Goal: Transaction & Acquisition: Purchase product/service

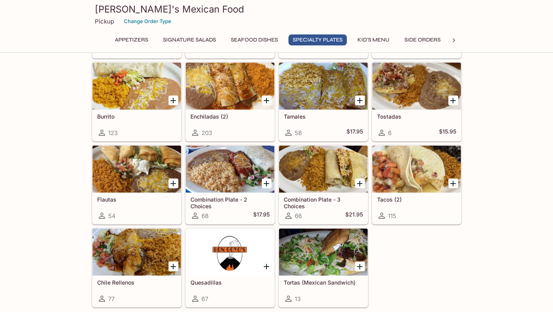
scroll to position [876, 0]
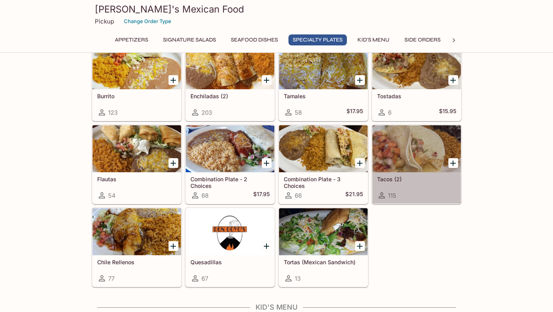
click at [421, 153] on div at bounding box center [416, 148] width 89 height 47
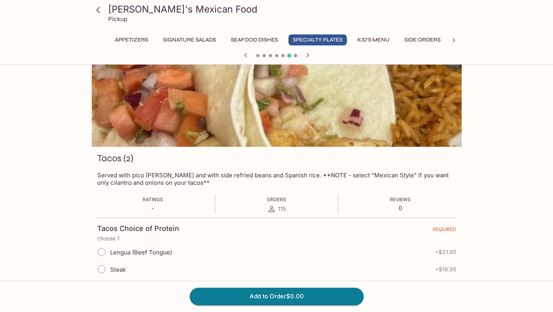
scroll to position [27, 0]
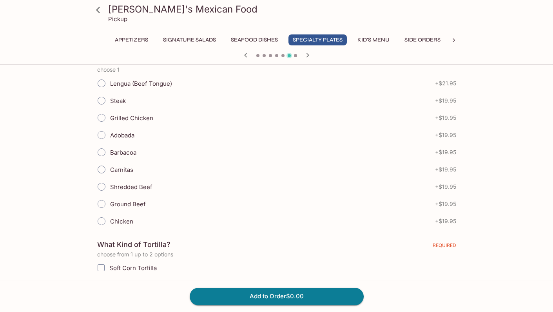
scroll to position [187, 0]
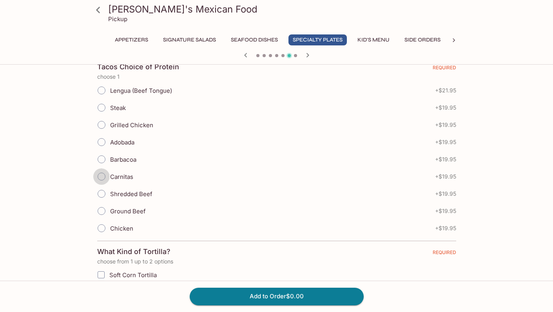
click at [101, 178] on input "Carnitas" at bounding box center [101, 177] width 16 height 16
radio input "true"
click at [103, 109] on input "Steak" at bounding box center [101, 108] width 16 height 16
radio input "true"
click at [104, 174] on input "Carnitas" at bounding box center [101, 177] width 16 height 16
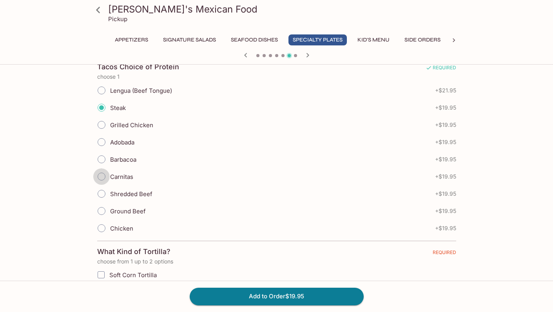
radio input "true"
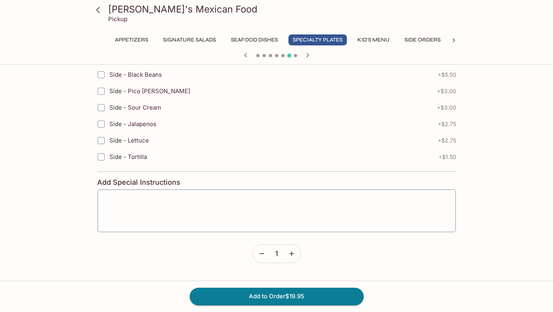
scroll to position [625, 0]
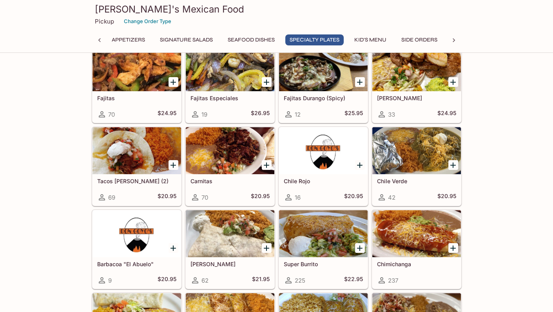
scroll to position [626, 0]
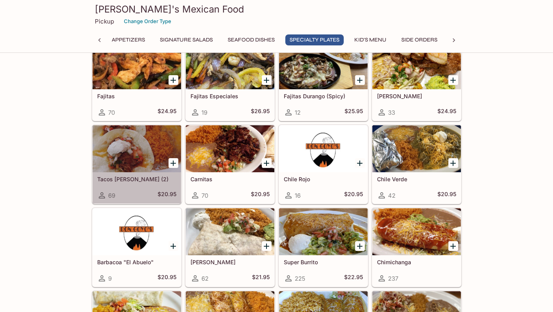
click at [154, 134] on div at bounding box center [136, 148] width 89 height 47
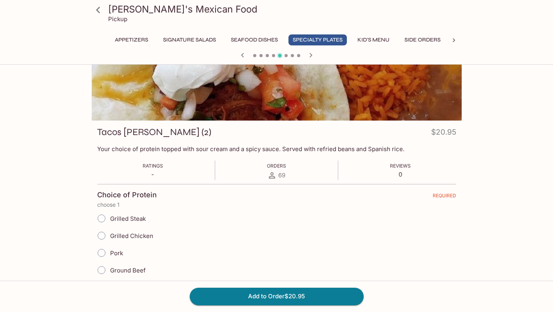
scroll to position [58, 0]
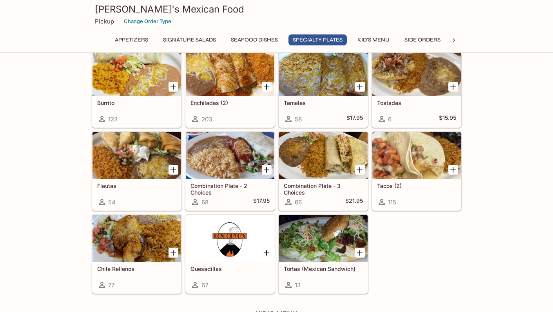
scroll to position [883, 0]
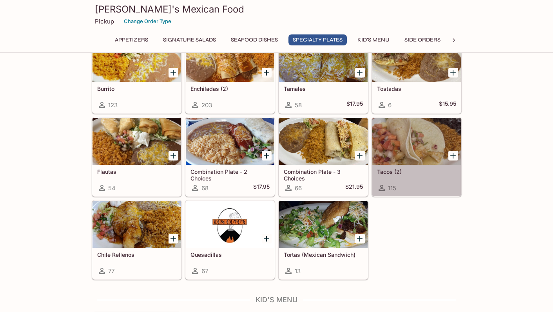
click at [413, 166] on div "Tacos (2) 115" at bounding box center [416, 180] width 89 height 31
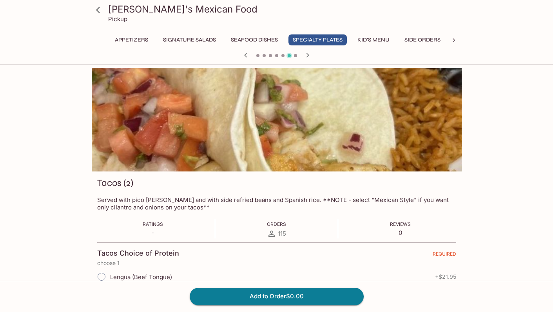
scroll to position [0, 88]
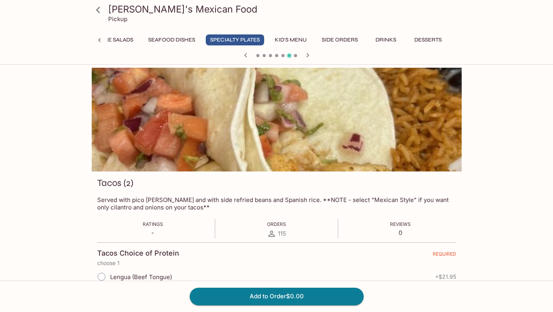
click at [412, 38] on button "Desserts" at bounding box center [428, 39] width 36 height 11
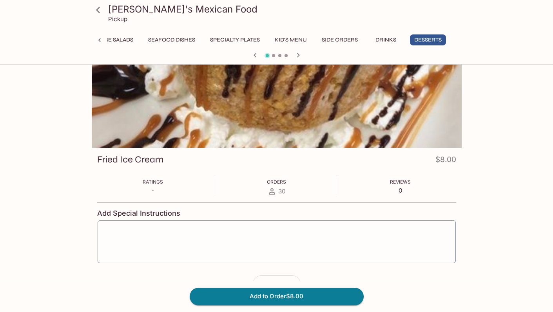
scroll to position [0, 0]
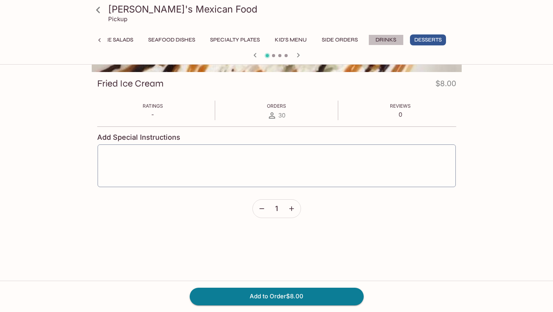
click at [384, 40] on button "Drinks" at bounding box center [385, 39] width 35 height 11
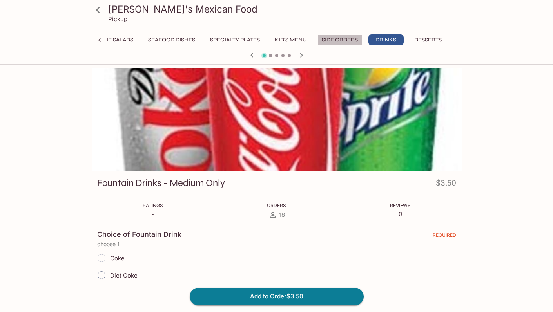
click at [334, 40] on button "Side Orders" at bounding box center [339, 39] width 45 height 11
